Goal: Check status: Check status

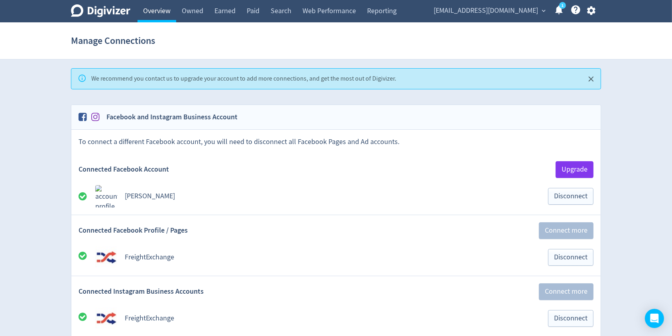
click at [153, 8] on link "Overview" at bounding box center [156, 11] width 39 height 22
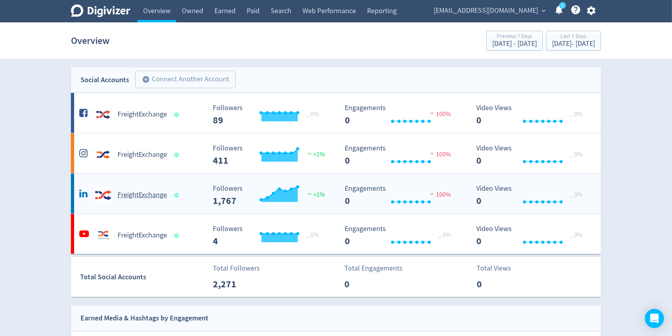
click at [137, 193] on h5 "FreightExchange" at bounding box center [142, 195] width 49 height 10
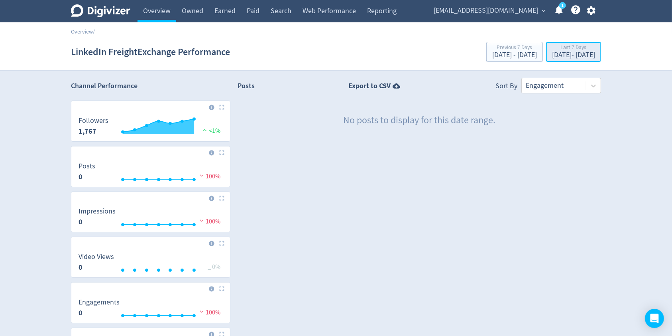
click at [553, 54] on div "[DATE] - [DATE]" at bounding box center [573, 54] width 43 height 7
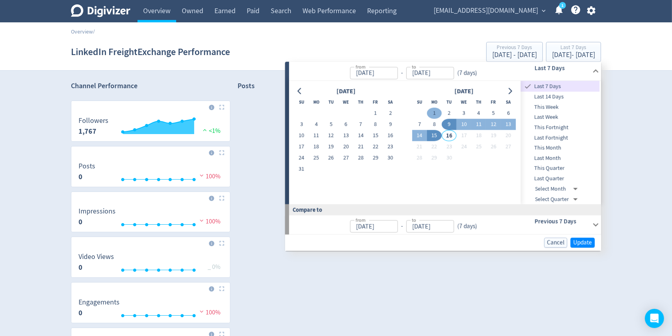
click at [432, 111] on button "1" at bounding box center [434, 113] width 15 height 11
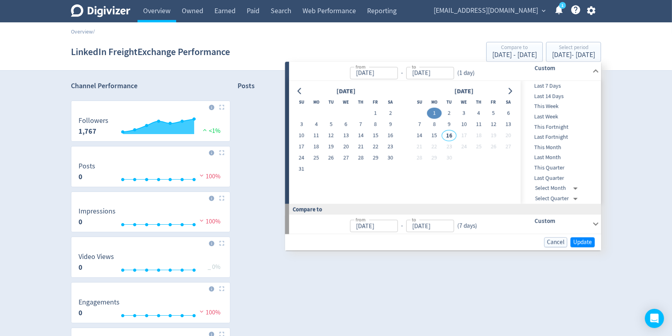
type input "[DATE]"
click at [587, 245] on span "Update" at bounding box center [582, 242] width 19 height 6
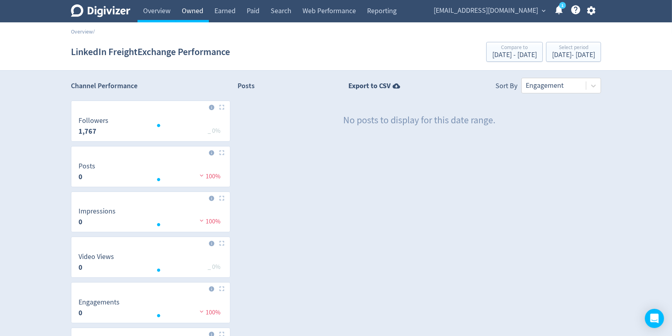
click at [185, 10] on link "Owned" at bounding box center [192, 11] width 33 height 22
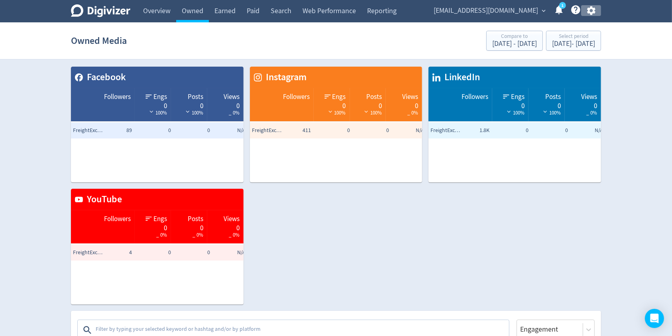
click at [589, 10] on icon "button" at bounding box center [591, 10] width 8 height 9
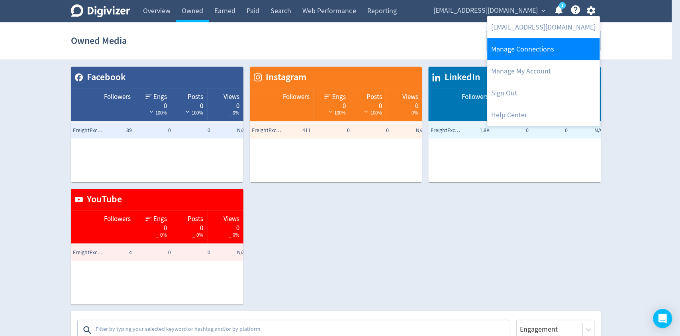
click at [542, 45] on link "Manage Connections" at bounding box center [543, 49] width 112 height 22
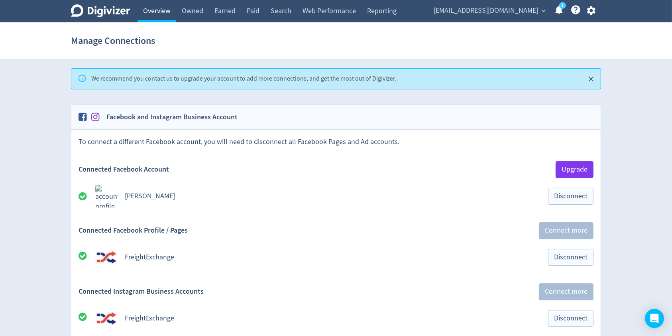
click at [139, 6] on link "Overview" at bounding box center [156, 11] width 39 height 22
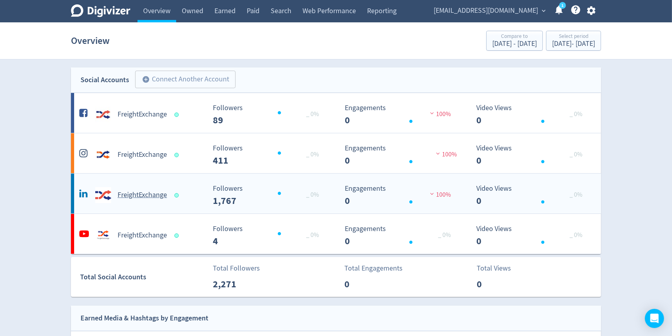
click at [145, 192] on h5 "FreightExchange" at bounding box center [142, 195] width 49 height 10
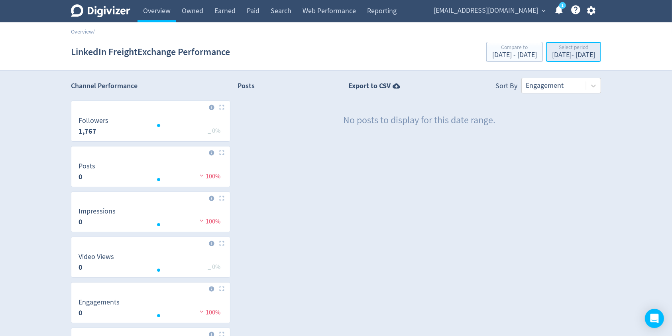
click at [552, 53] on div "[DATE] - [DATE]" at bounding box center [573, 54] width 43 height 7
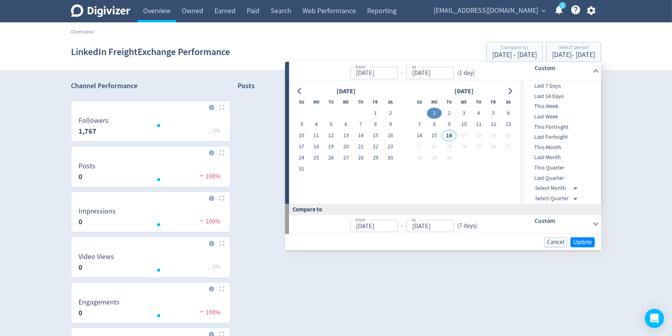
click at [435, 112] on button "1" at bounding box center [434, 113] width 15 height 11
click at [581, 241] on span "Update" at bounding box center [582, 242] width 19 height 6
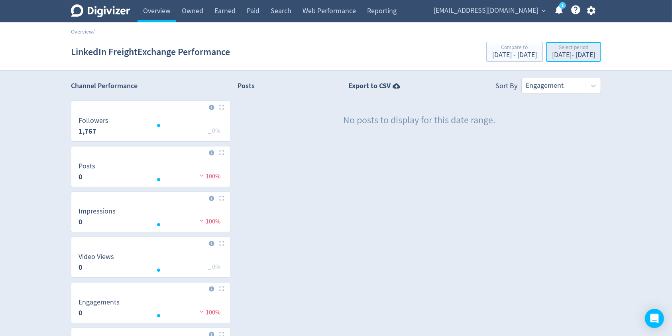
click at [558, 48] on div "Select period" at bounding box center [573, 48] width 43 height 7
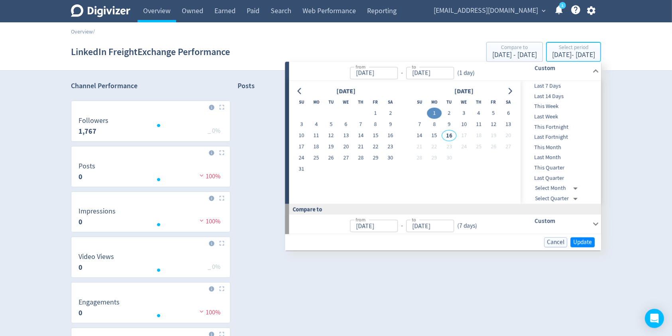
type input "[DATE]"
click at [434, 133] on button "15" at bounding box center [434, 135] width 15 height 11
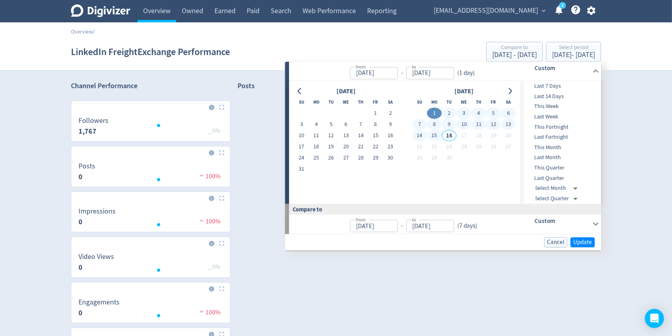
type input "[DATE]"
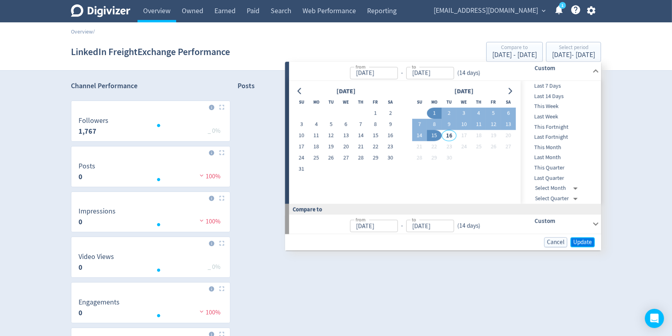
click at [585, 239] on span "Update" at bounding box center [582, 242] width 19 height 6
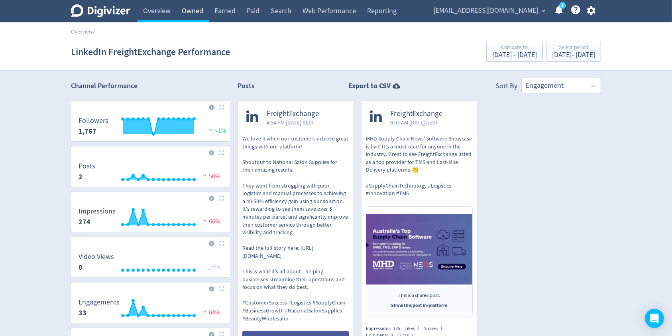
click at [190, 5] on link "Owned" at bounding box center [192, 11] width 33 height 22
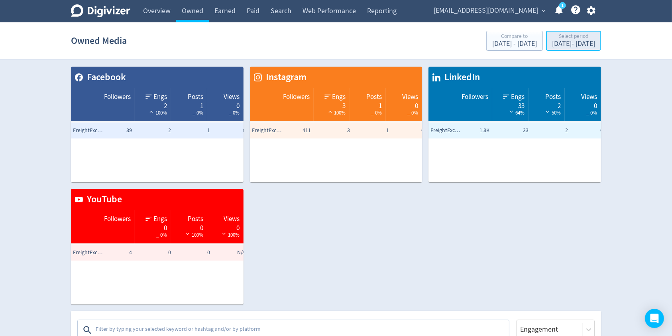
click at [552, 40] on div "[DATE] - [DATE]" at bounding box center [573, 43] width 43 height 7
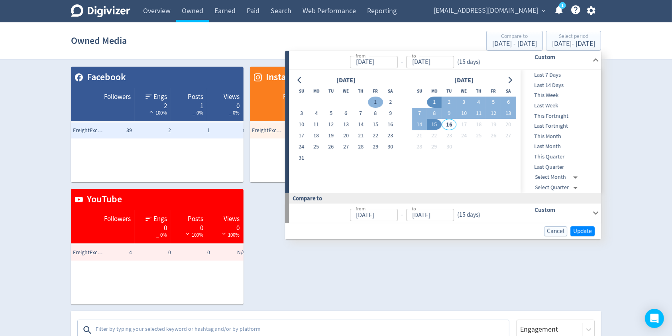
click at [376, 101] on button "1" at bounding box center [375, 102] width 15 height 11
type input "[DATE]"
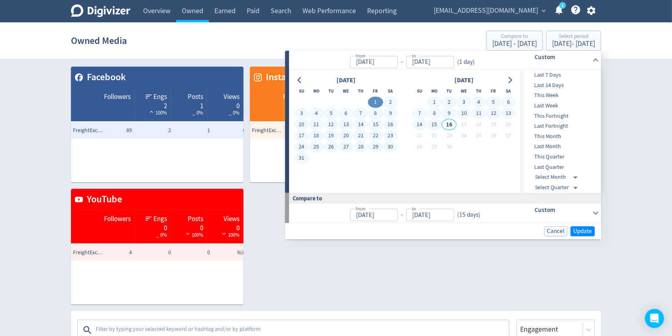
click at [434, 124] on button "15" at bounding box center [434, 124] width 15 height 11
type input "[DATE]"
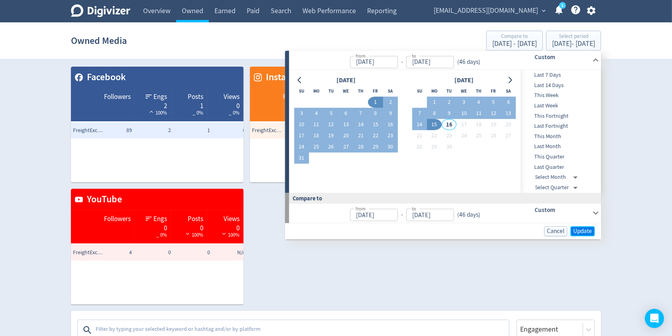
click at [590, 228] on span "Update" at bounding box center [582, 231] width 19 height 6
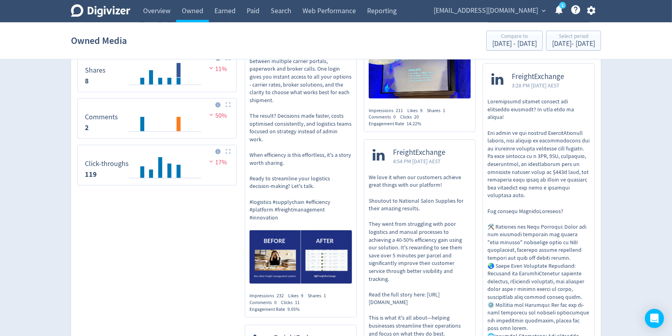
scroll to position [531, 0]
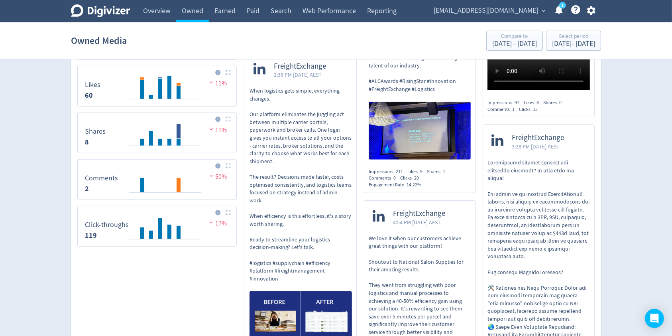
click at [316, 157] on p "When logistics gets simple, everything changes. Our platform eliminates the jug…" at bounding box center [300, 184] width 102 height 195
